Goal: Task Accomplishment & Management: Use online tool/utility

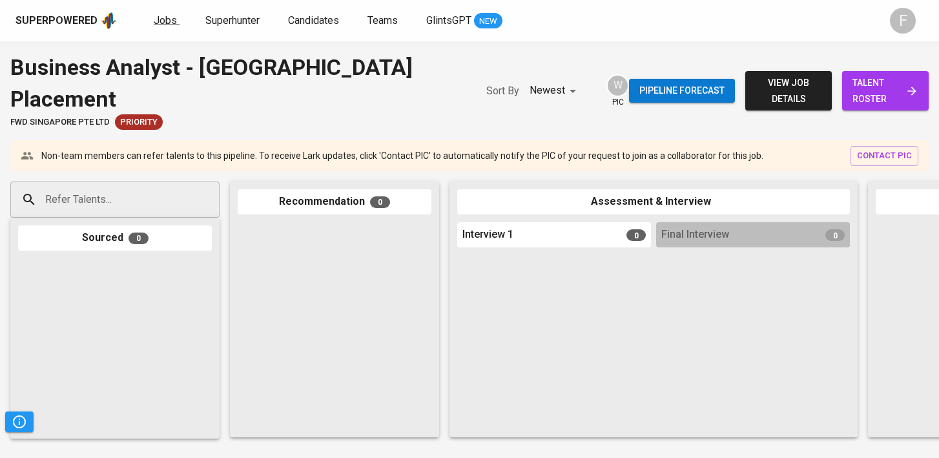
scroll to position [158, 0]
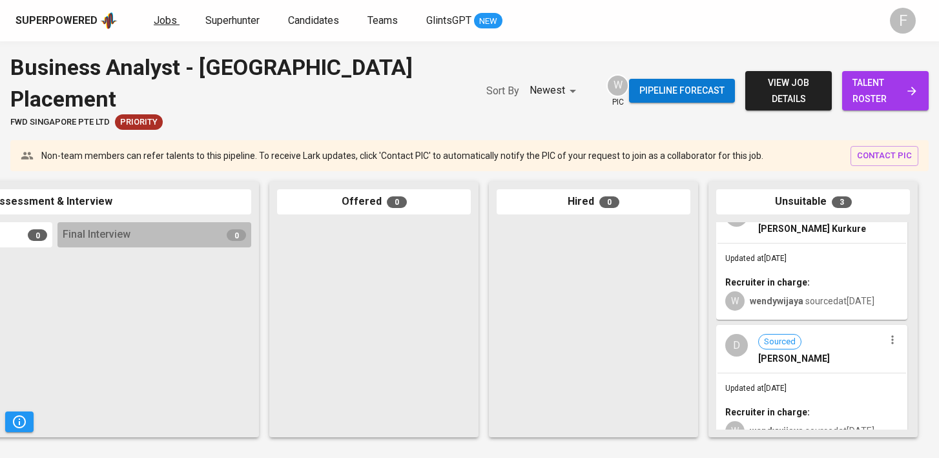
click at [155, 14] on span "Jobs" at bounding box center [165, 20] width 23 height 12
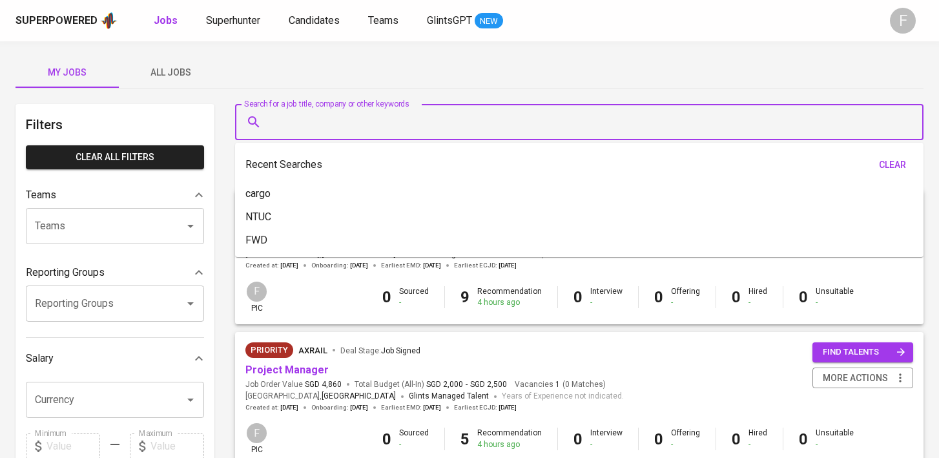
click at [294, 125] on input "Search for a job title, company or other keywords" at bounding box center [582, 122] width 631 height 25
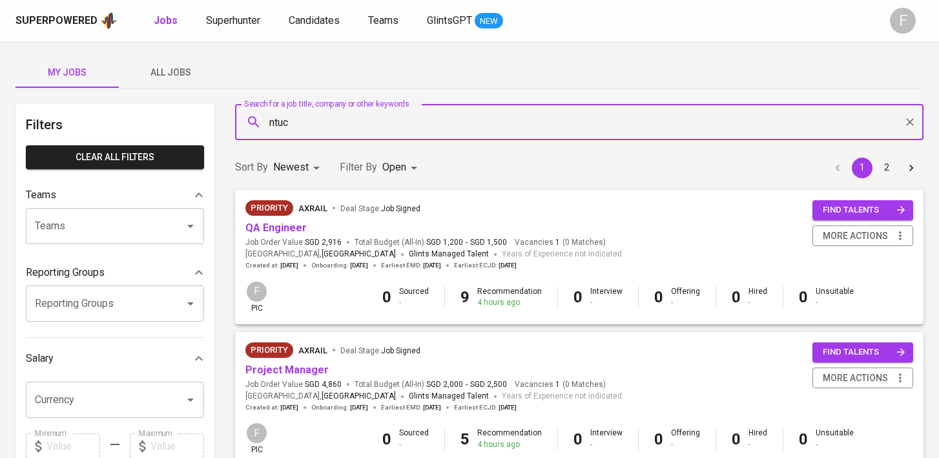
type input "ntuc"
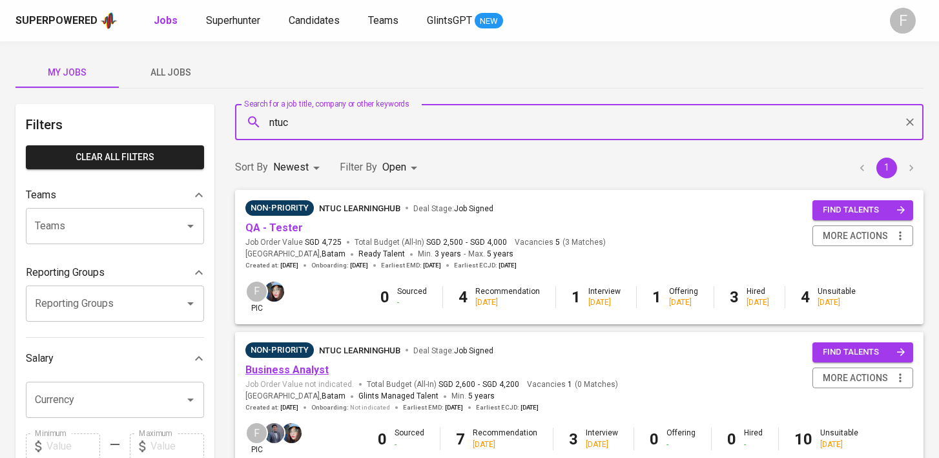
click at [296, 371] on link "Business Analyst" at bounding box center [286, 369] width 83 height 12
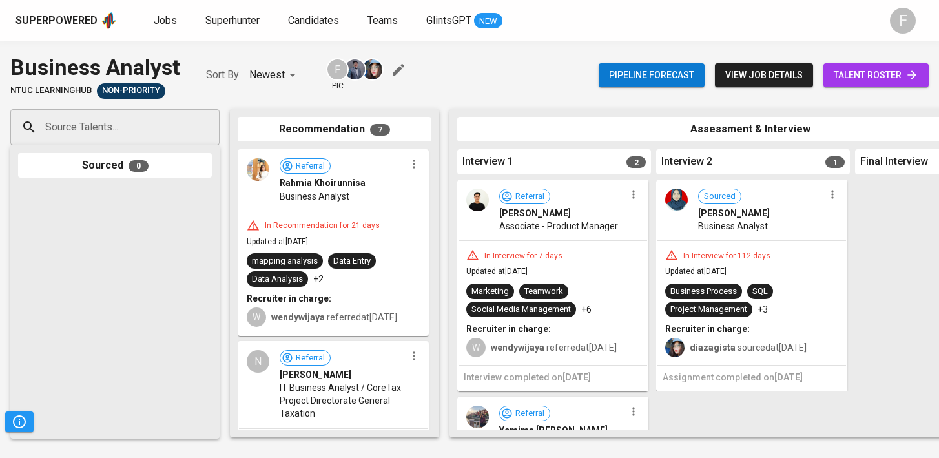
click at [898, 74] on span "talent roster" at bounding box center [875, 75] width 85 height 16
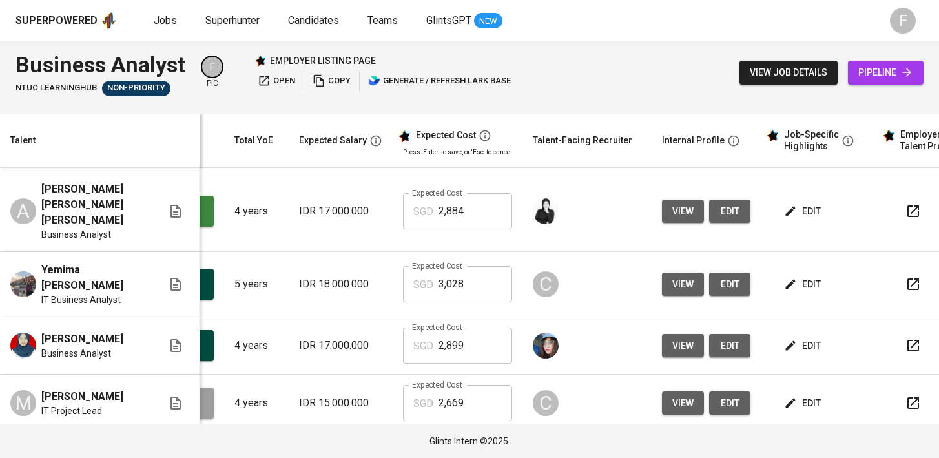
scroll to position [0, 167]
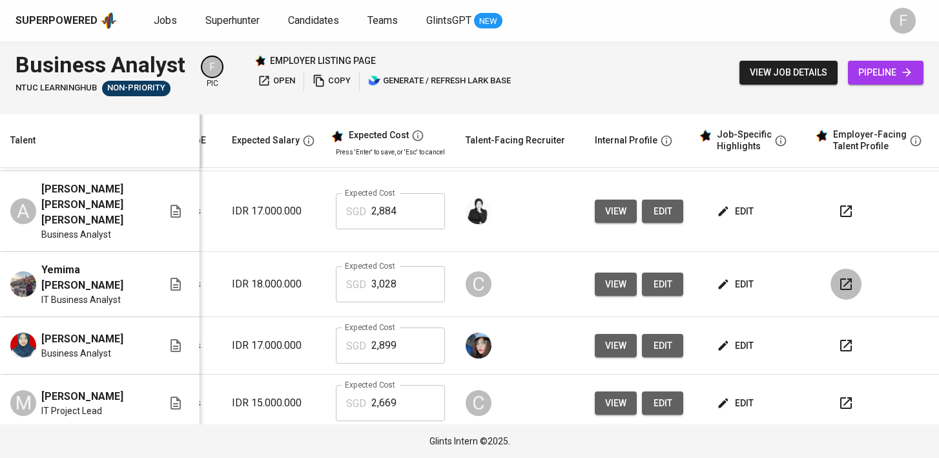
click at [838, 276] on icon "button" at bounding box center [845, 283] width 15 height 15
